Goal: Transaction & Acquisition: Obtain resource

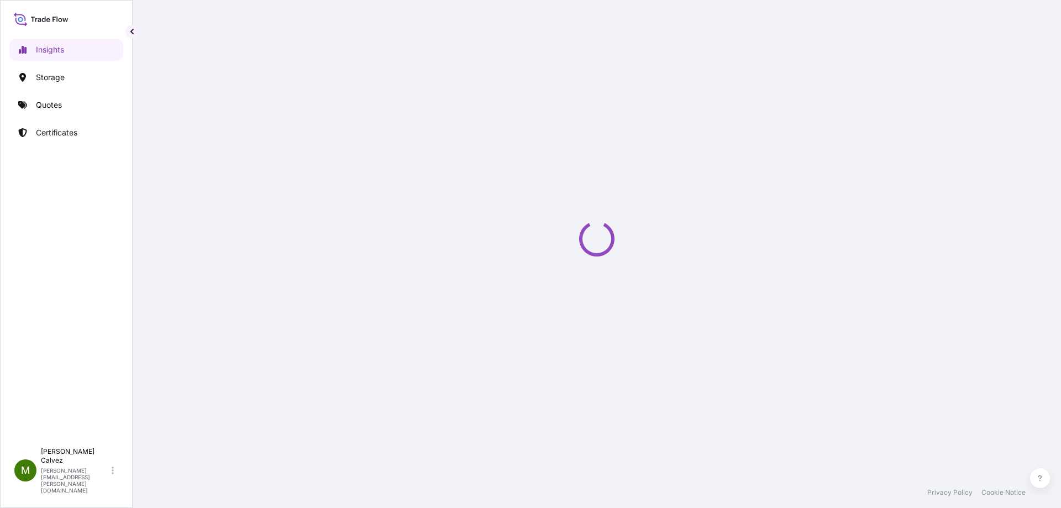
select select "2025"
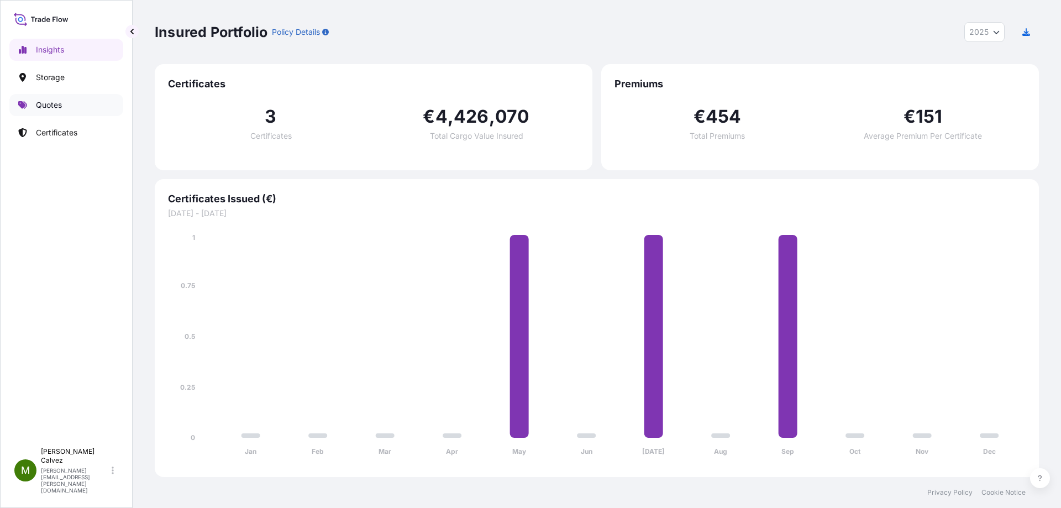
click at [74, 109] on link "Quotes" at bounding box center [66, 105] width 114 height 22
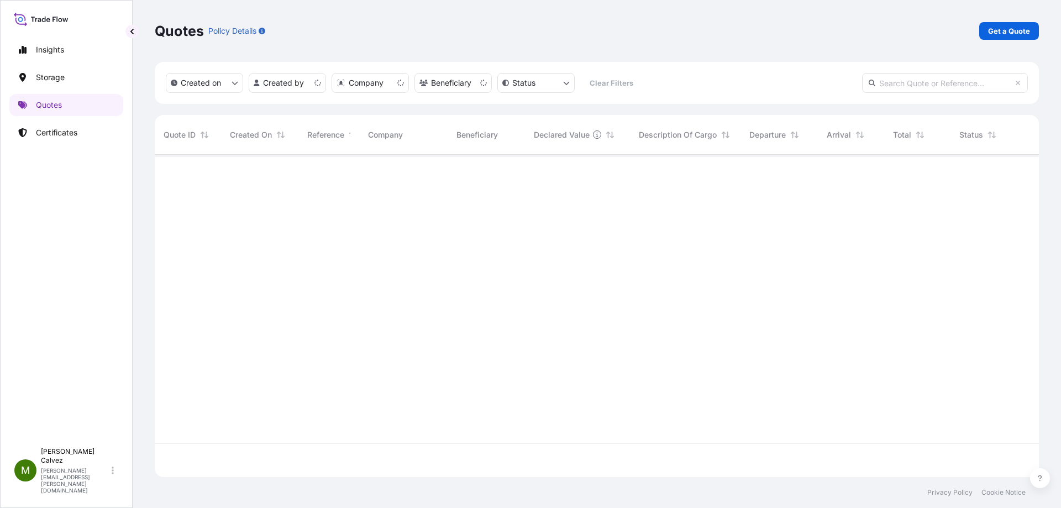
scroll to position [320, 876]
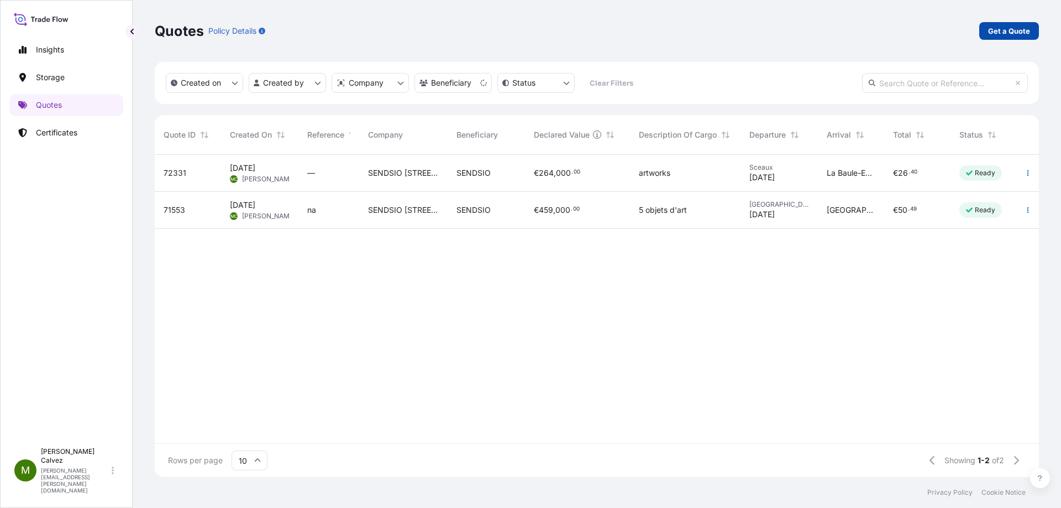
click at [1003, 31] on p "Get a Quote" at bounding box center [1009, 30] width 42 height 11
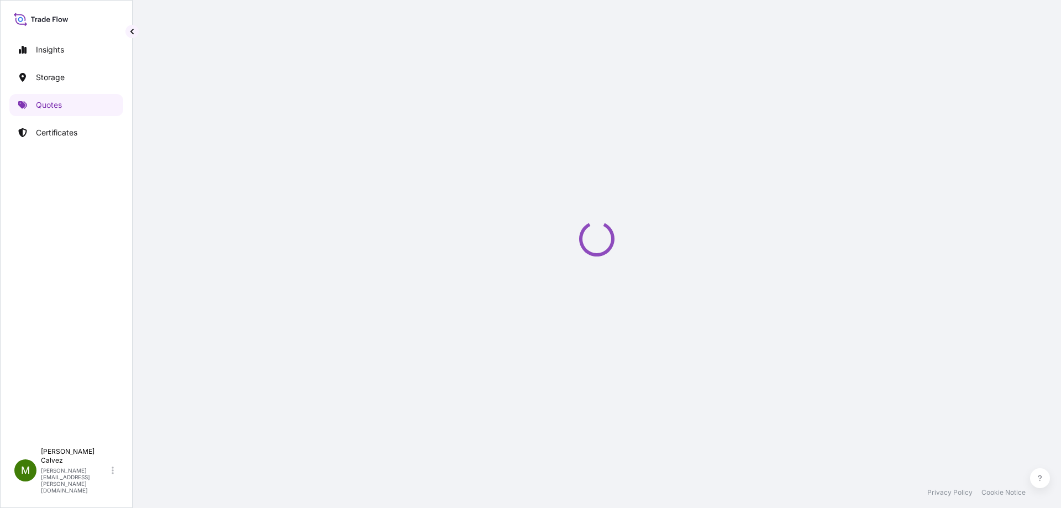
select select "Art Handling"
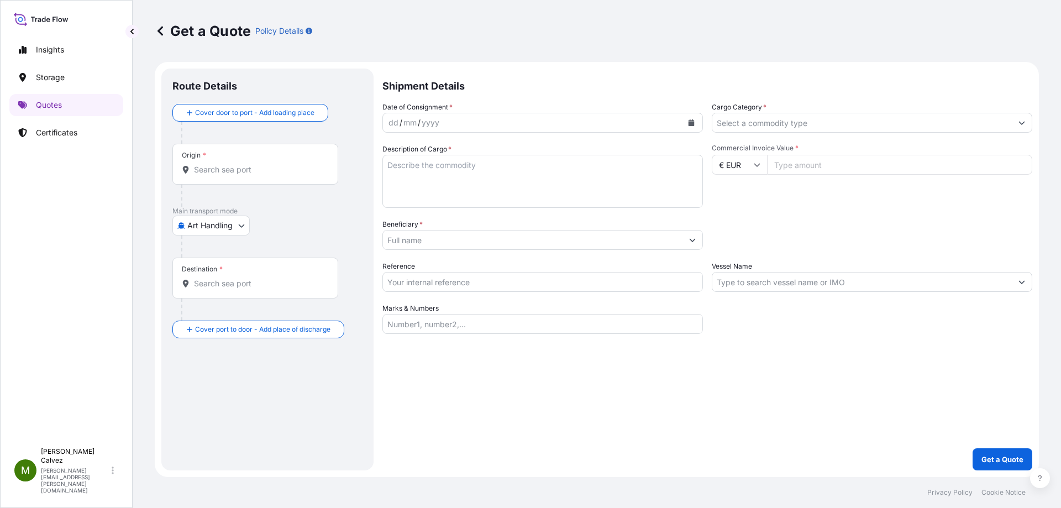
click at [424, 124] on div "yyyy" at bounding box center [431, 122] width 20 height 13
click at [691, 123] on icon "Calendar" at bounding box center [692, 122] width 6 height 7
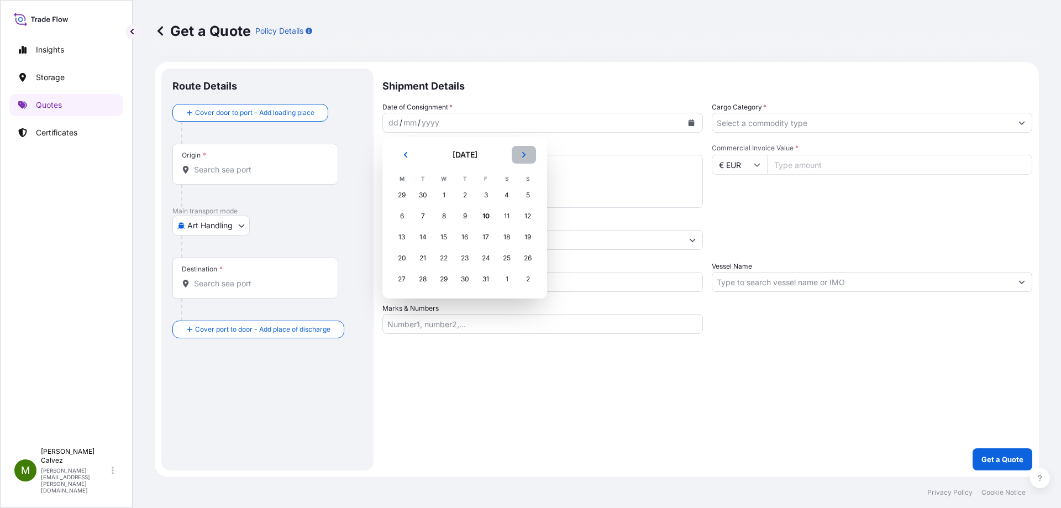
click at [524, 154] on icon "Next" at bounding box center [523, 155] width 3 height 6
click at [422, 258] on div "18" at bounding box center [423, 258] width 20 height 20
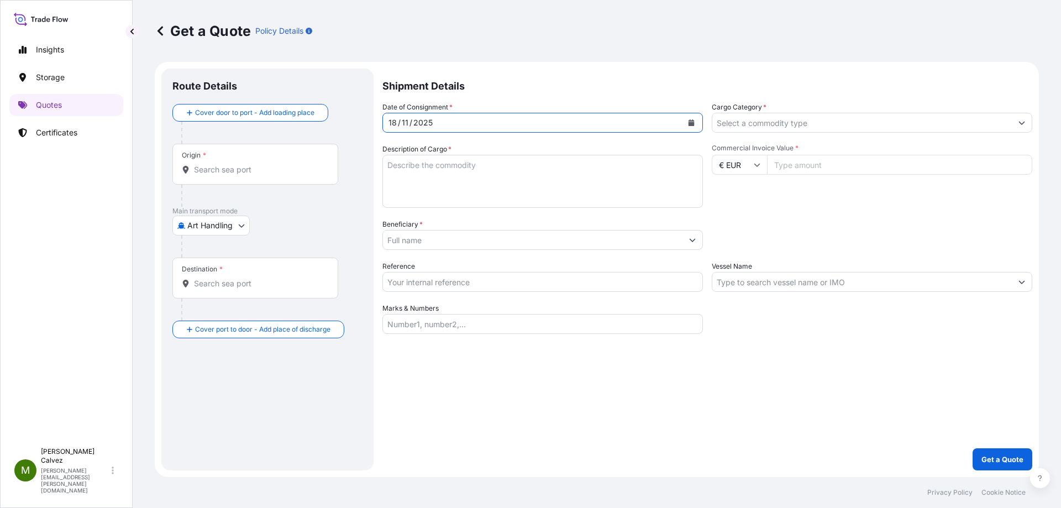
click at [429, 170] on textarea "Description of Cargo *" at bounding box center [542, 181] width 321 height 53
type textarea "2 tableaux"
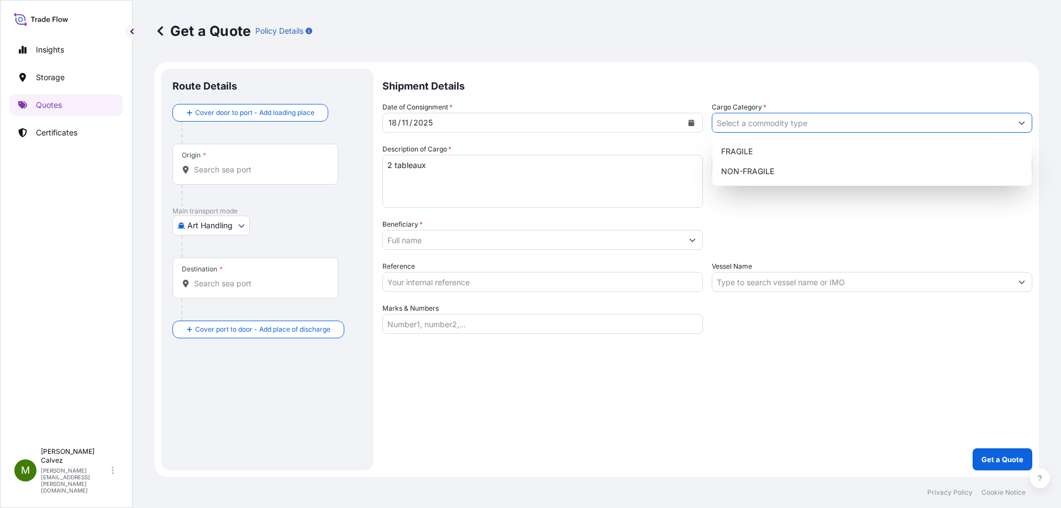
click at [782, 124] on input "Cargo Category *" at bounding box center [862, 123] width 300 height 20
click at [753, 166] on div "NON-FRAGILE" at bounding box center [872, 171] width 311 height 20
type input "NON-FRAGILE"
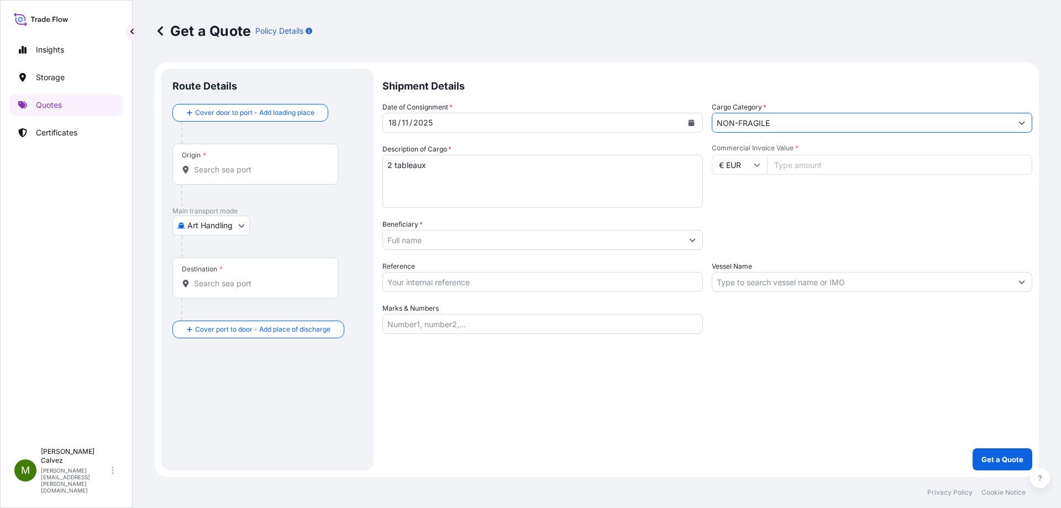
click at [793, 165] on input "Commercial Invoice Value *" at bounding box center [899, 165] width 265 height 20
type input "4005000"
click at [434, 235] on input "Beneficiary *" at bounding box center [533, 240] width 300 height 20
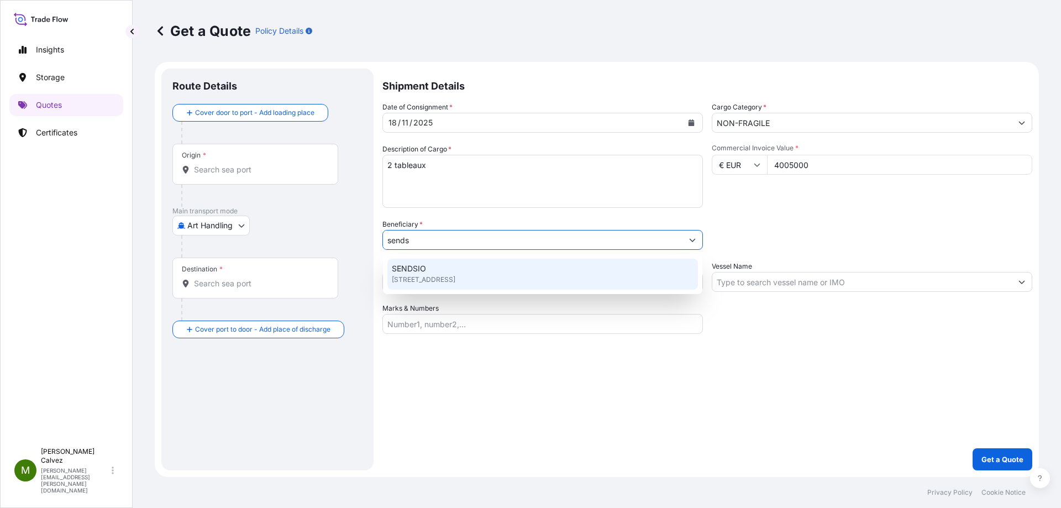
click at [419, 271] on span "SENDSIO" at bounding box center [409, 268] width 34 height 11
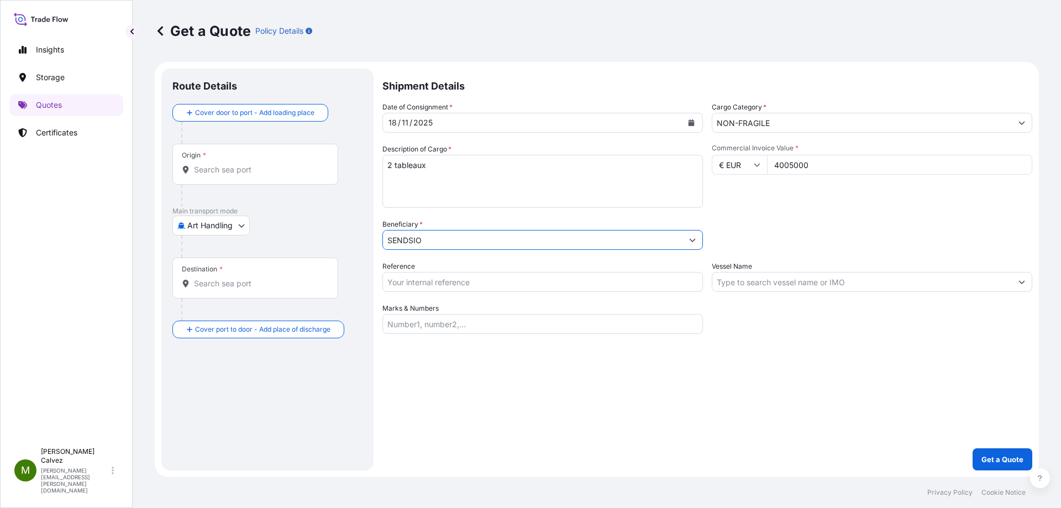
type input "SENDSIO"
click at [466, 280] on input "Reference" at bounding box center [542, 282] width 321 height 20
click at [413, 283] on input "Reference" at bounding box center [542, 282] width 321 height 20
type input "n:a"
click at [416, 318] on input "Marks & Numbers" at bounding box center [542, 324] width 321 height 20
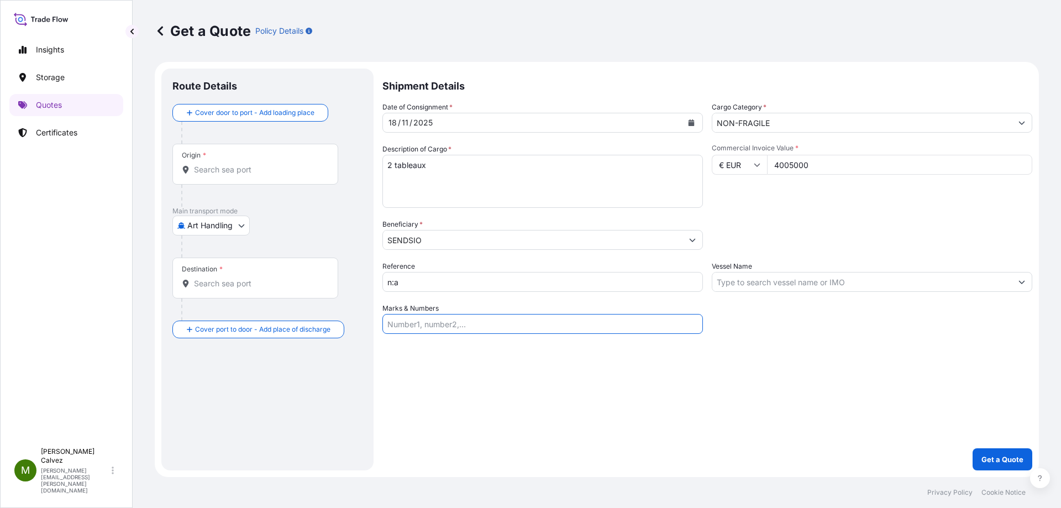
click at [226, 159] on div "Origin *" at bounding box center [255, 164] width 166 height 41
click at [226, 164] on input "Origin *" at bounding box center [259, 169] width 130 height 11
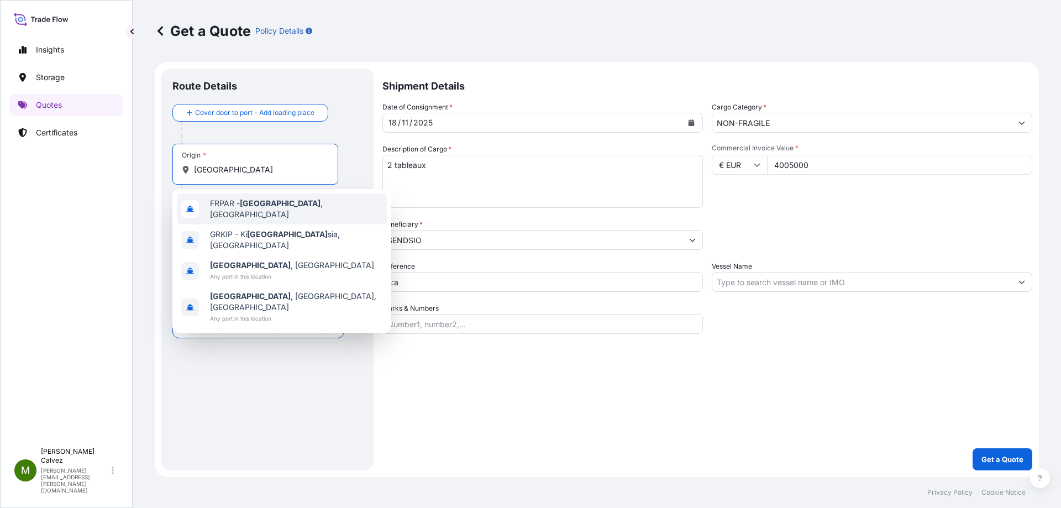
click at [227, 212] on span "FRPAR - [GEOGRAPHIC_DATA] , [GEOGRAPHIC_DATA]" at bounding box center [296, 209] width 172 height 22
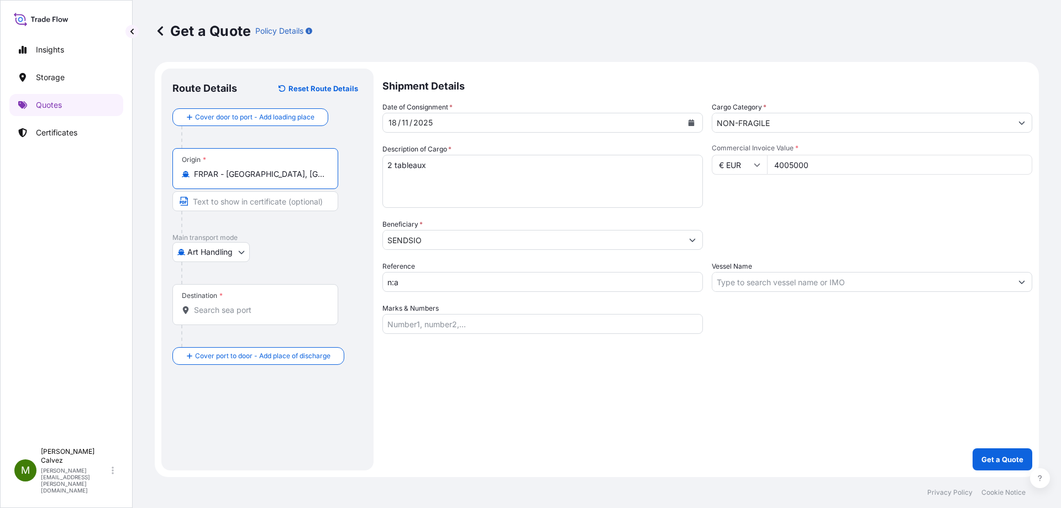
type input "FRPAR - [GEOGRAPHIC_DATA], [GEOGRAPHIC_DATA]"
click at [212, 314] on input "Destination *" at bounding box center [259, 310] width 130 height 11
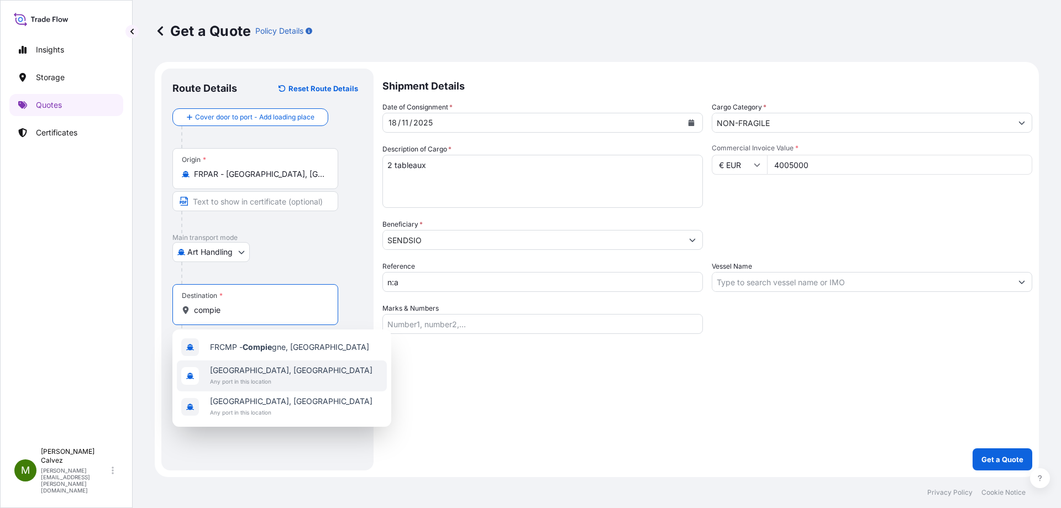
click at [258, 376] on span "Any port in this location" at bounding box center [291, 381] width 162 height 11
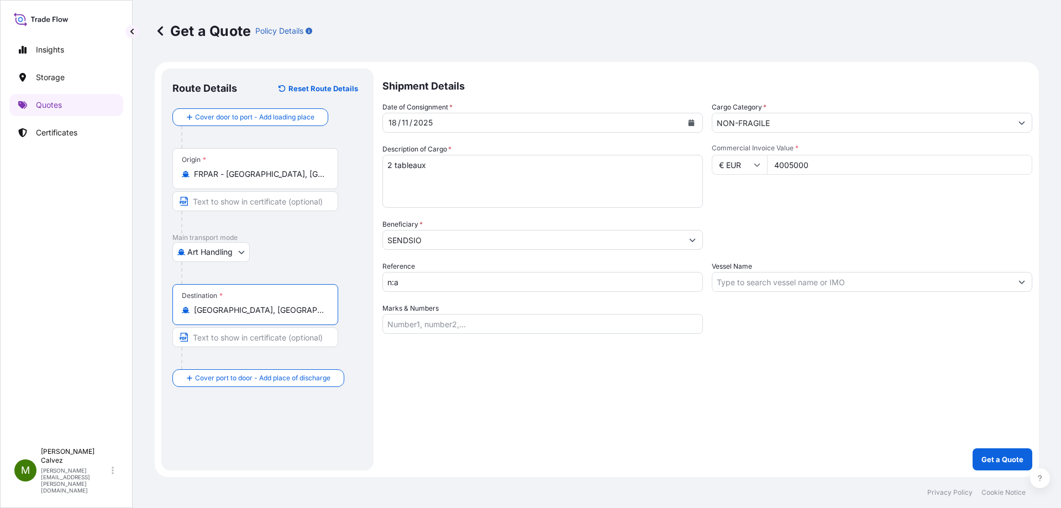
type input "[GEOGRAPHIC_DATA], [GEOGRAPHIC_DATA]"
click at [772, 290] on input "Vessel Name" at bounding box center [862, 282] width 300 height 20
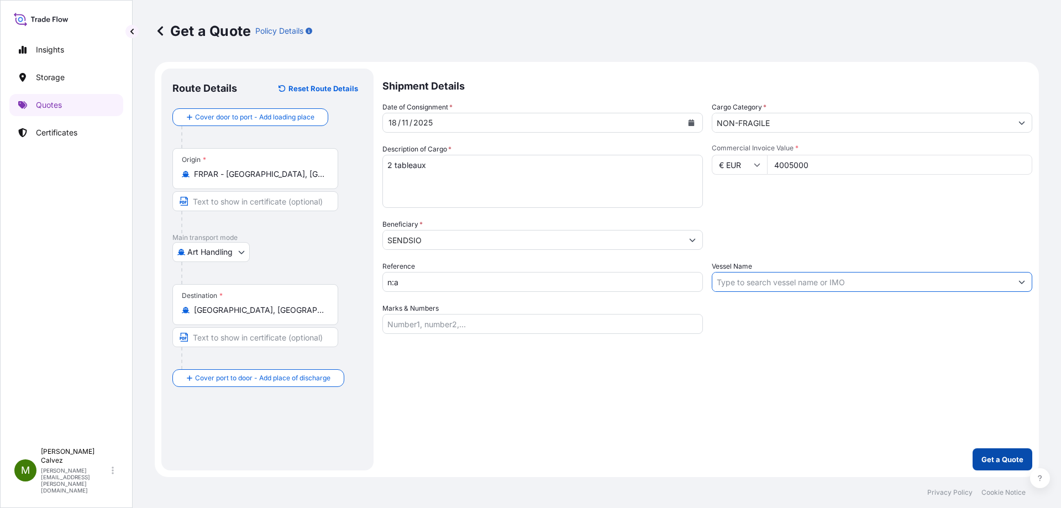
click at [1026, 471] on form "Route Details Reset Route Details Cover door to port - Add loading place Place …" at bounding box center [597, 269] width 884 height 415
click at [1011, 463] on p "Get a Quote" at bounding box center [1003, 459] width 42 height 11
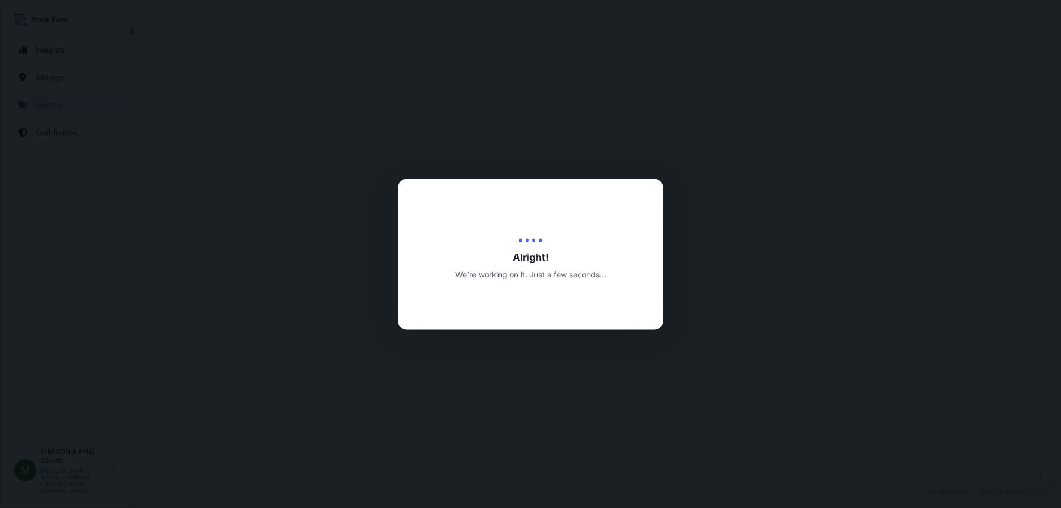
select select "Art Handling"
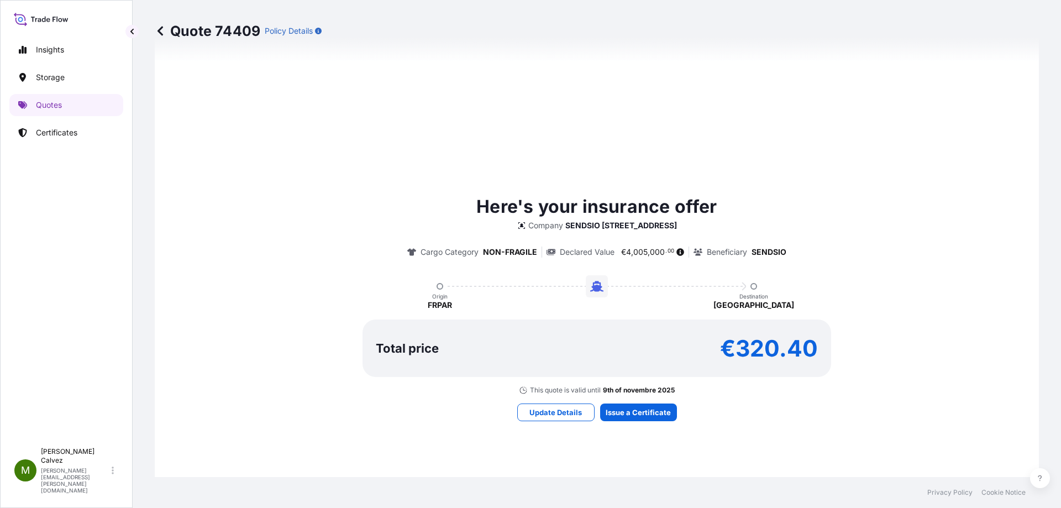
scroll to position [466, 0]
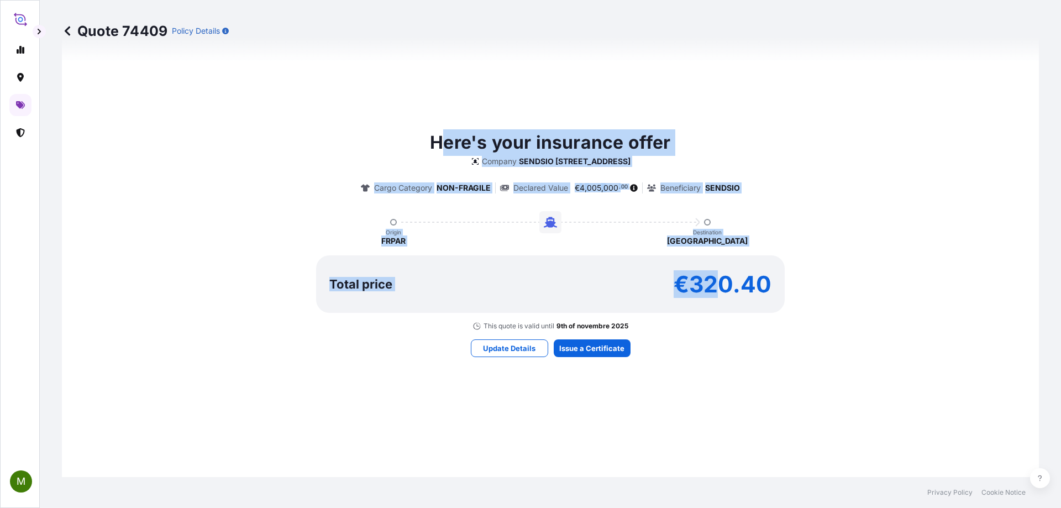
drag, startPoint x: 716, startPoint y: 384, endPoint x: 439, endPoint y: 101, distance: 395.5
click at [445, 100] on div "Here's your insurance offer Company [GEOGRAPHIC_DATA][STREET_ADDRESS] Cargo Cat…" at bounding box center [550, 243] width 946 height 566
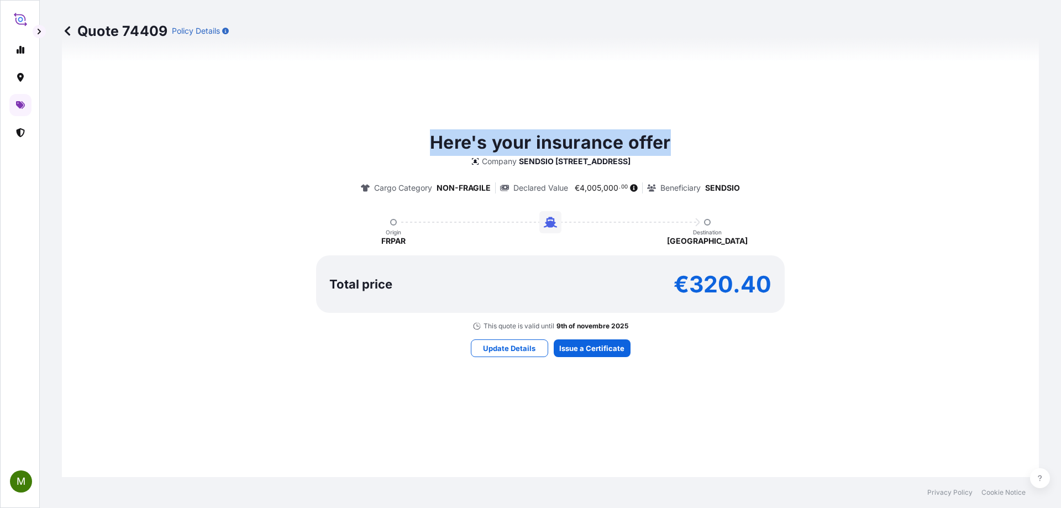
drag, startPoint x: 431, startPoint y: 140, endPoint x: 678, endPoint y: 144, distance: 247.6
click at [678, 144] on div "Here's your insurance offer Company [GEOGRAPHIC_DATA][STREET_ADDRESS] Cargo Cat…" at bounding box center [550, 229] width 946 height 201
